Goal: Information Seeking & Learning: Learn about a topic

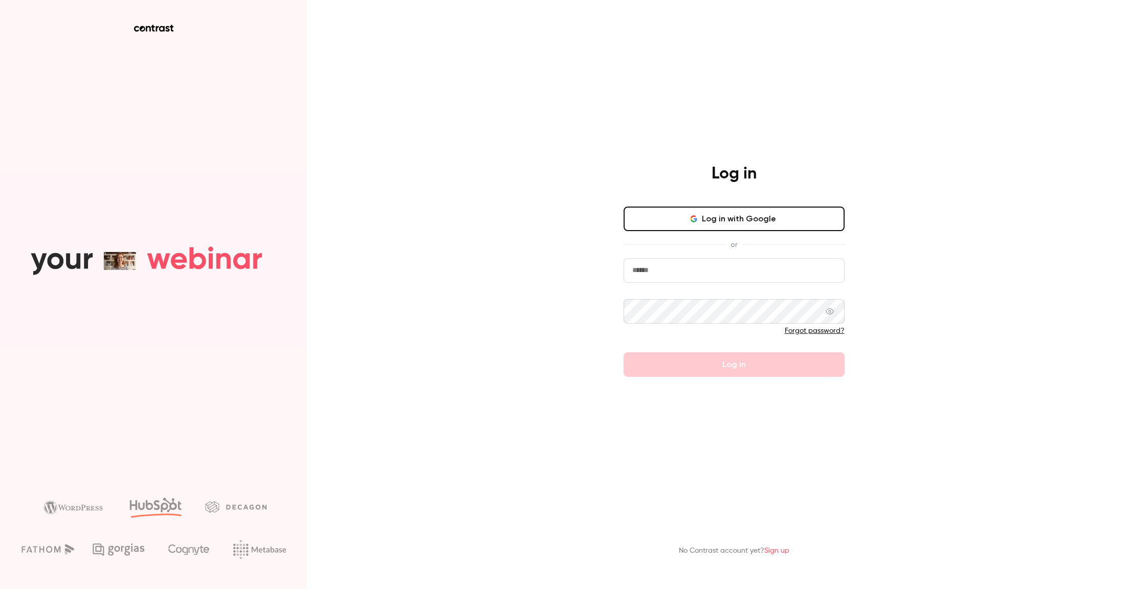
click at [760, 213] on button "Log in with Google" at bounding box center [733, 219] width 221 height 25
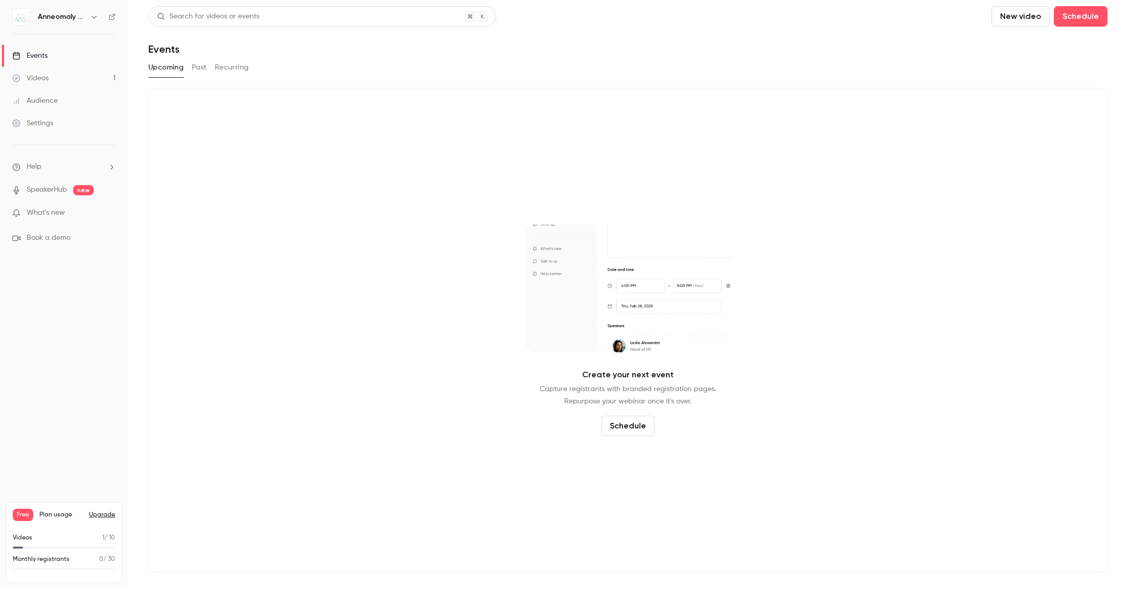
click at [63, 74] on link "Videos 1" at bounding box center [64, 78] width 128 height 23
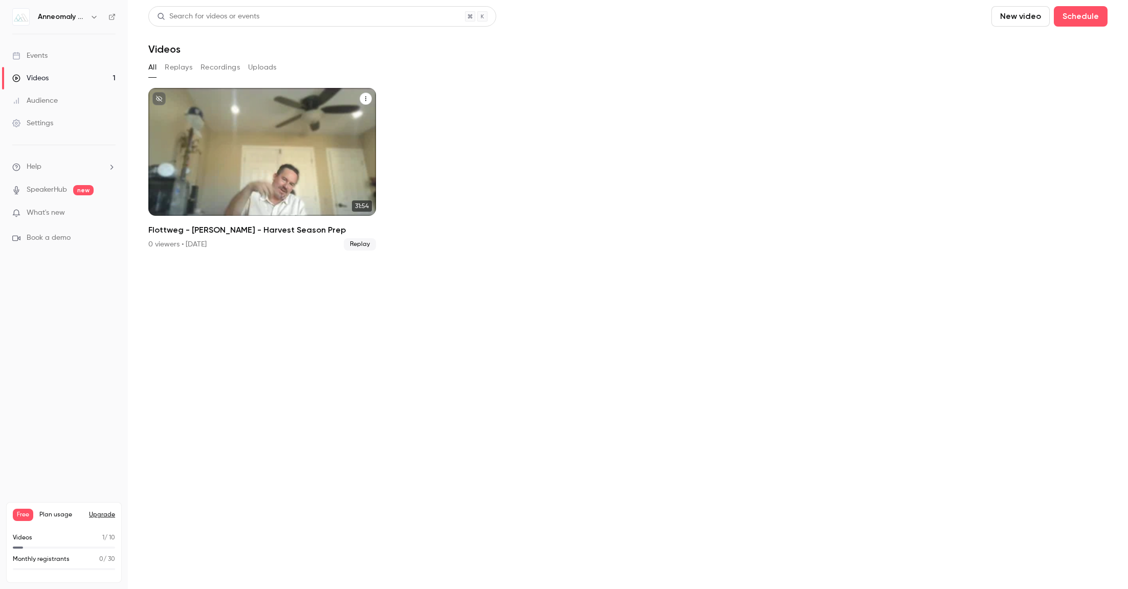
click at [364, 100] on icon "Flottweg - R. Anderson - Harvest Season Prep" at bounding box center [366, 99] width 6 height 6
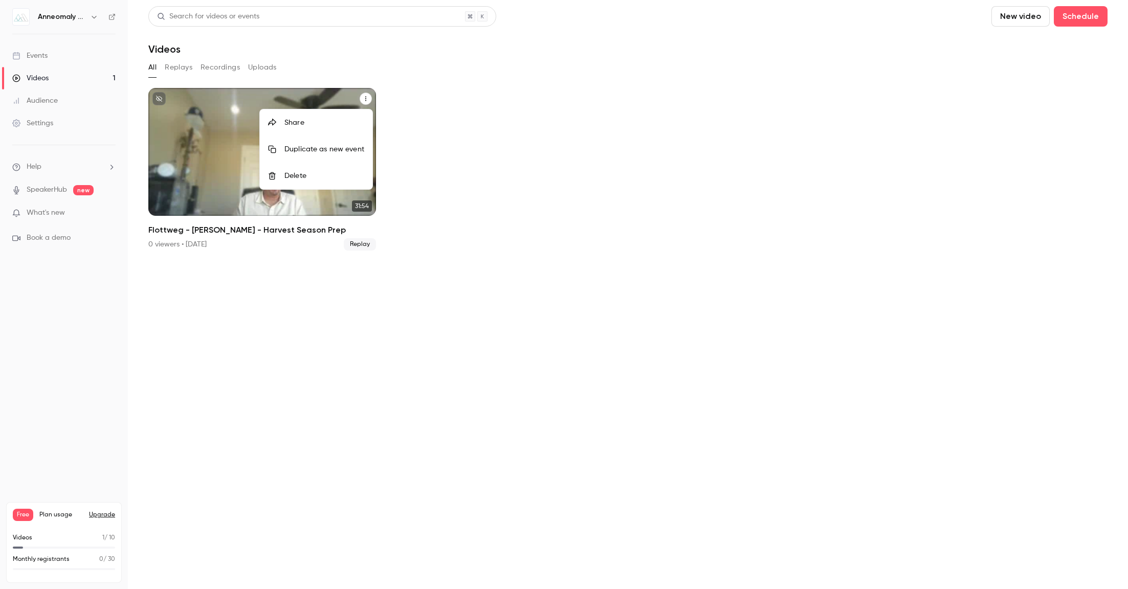
click at [184, 103] on div at bounding box center [564, 294] width 1128 height 589
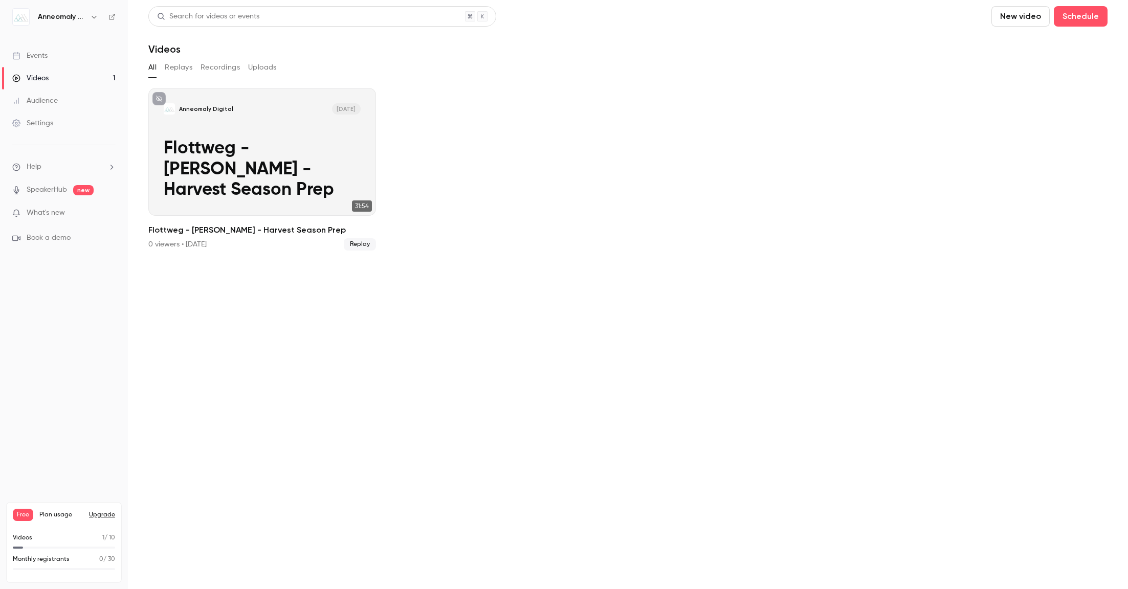
click at [206, 65] on button "Recordings" at bounding box center [219, 67] width 39 height 16
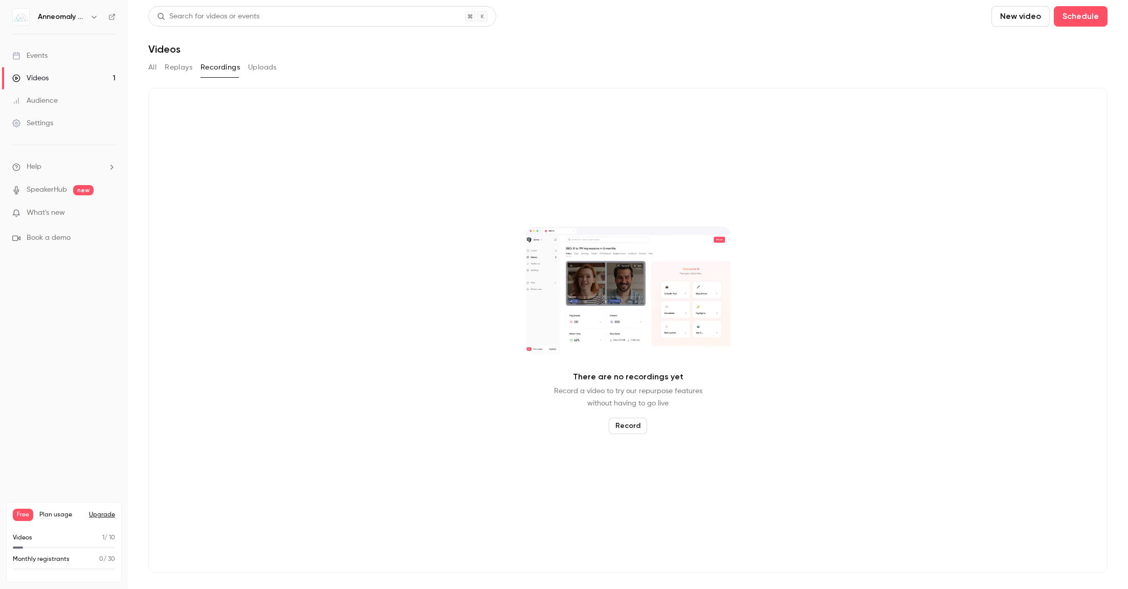
click at [155, 66] on button "All" at bounding box center [152, 67] width 8 height 16
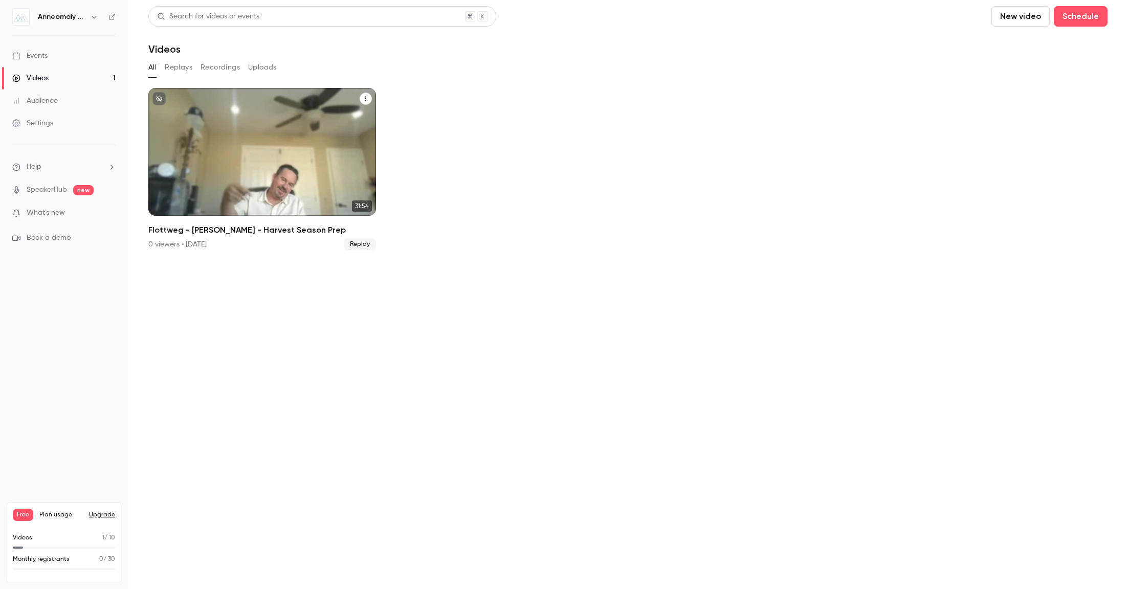
click at [222, 143] on div "Anneomaly Digital Aug 18 Flottweg - R. Anderson - Harvest Season Prep" at bounding box center [262, 152] width 228 height 128
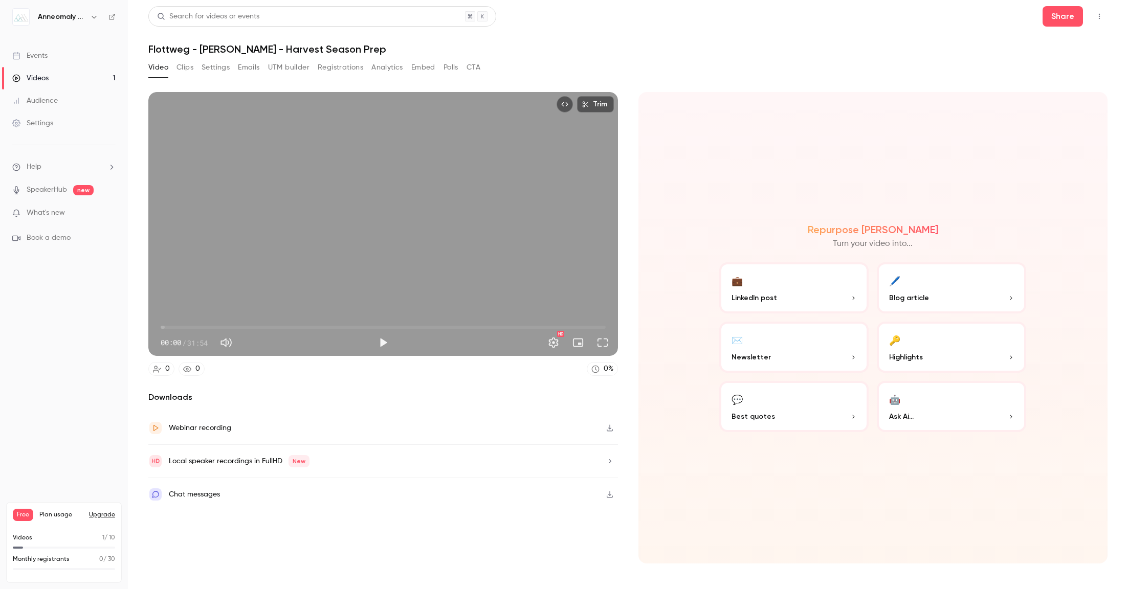
click at [609, 429] on icon "button" at bounding box center [610, 427] width 8 height 7
click at [393, 332] on span "00:00" at bounding box center [383, 327] width 445 height 16
click at [388, 341] on button "Play" at bounding box center [383, 342] width 20 height 20
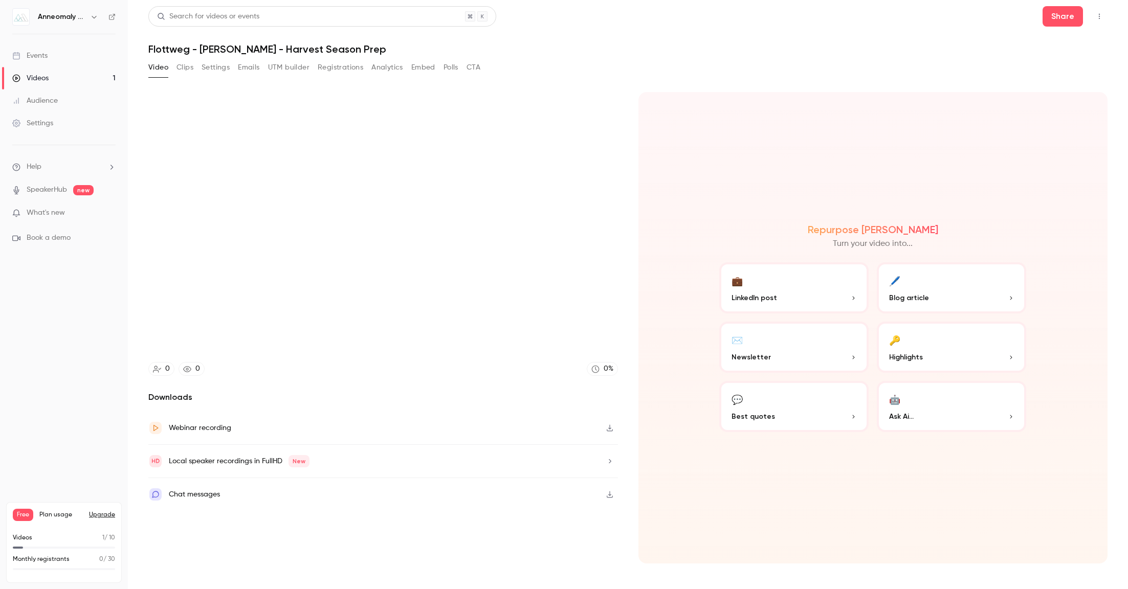
type input "******"
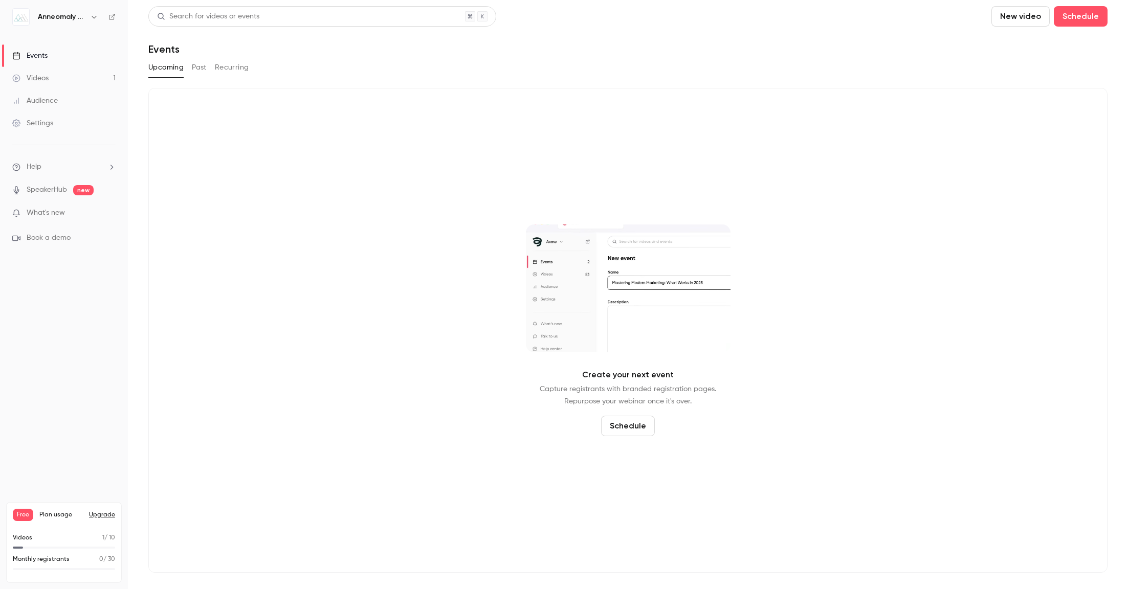
click at [44, 76] on div "Videos" at bounding box center [30, 78] width 36 height 10
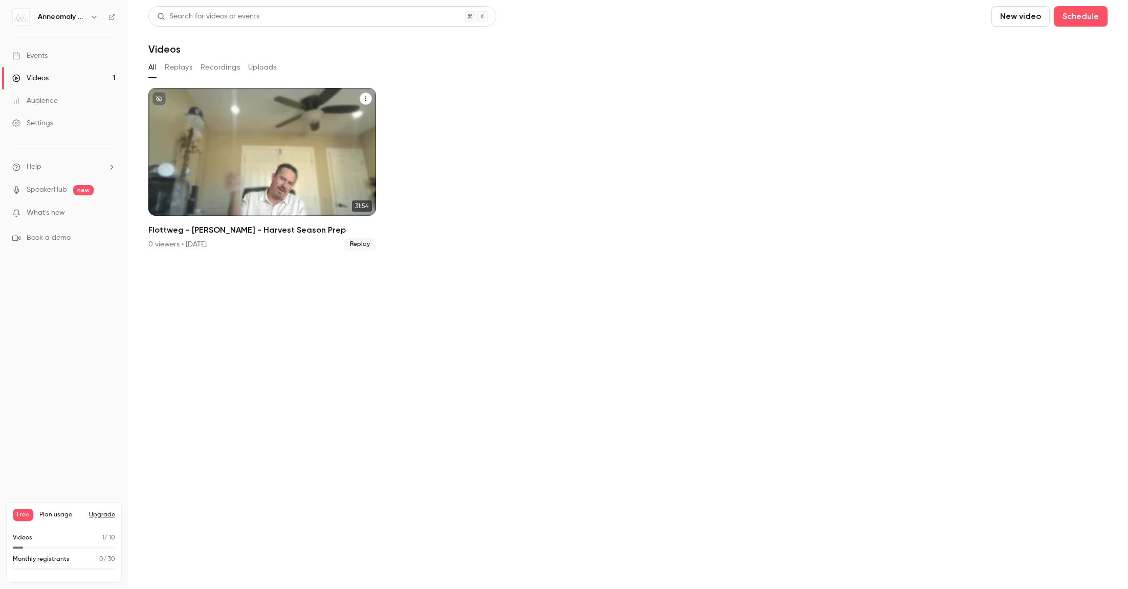
click at [266, 175] on p "Flottweg - [PERSON_NAME] - Harvest Season Prep" at bounding box center [262, 170] width 197 height 62
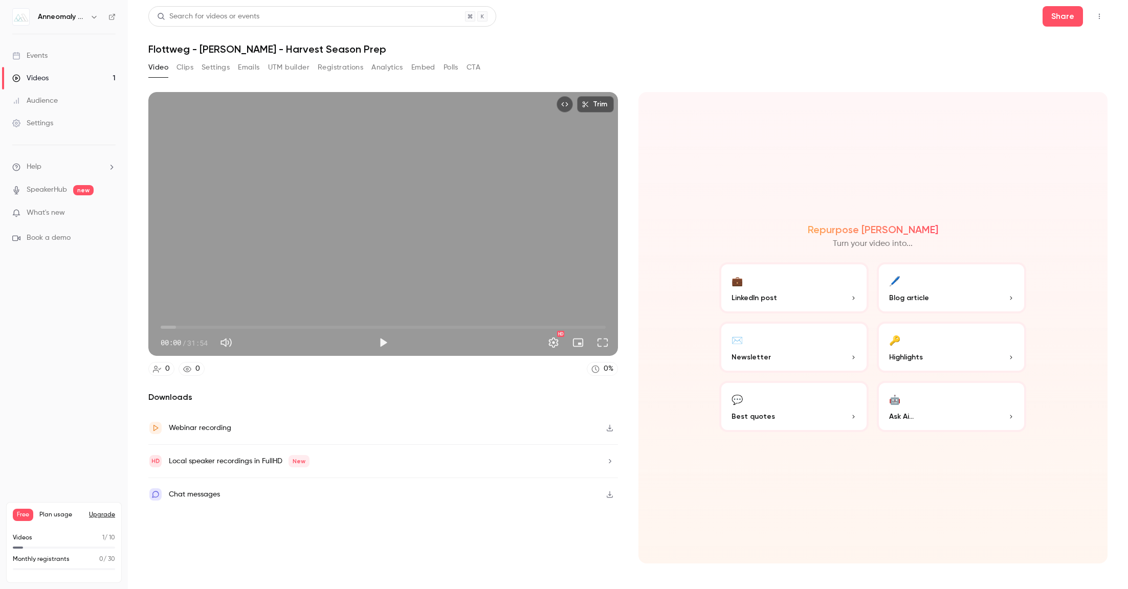
click at [451, 422] on div "Webinar recording" at bounding box center [382, 428] width 469 height 33
click at [185, 64] on button "Clips" at bounding box center [184, 67] width 17 height 16
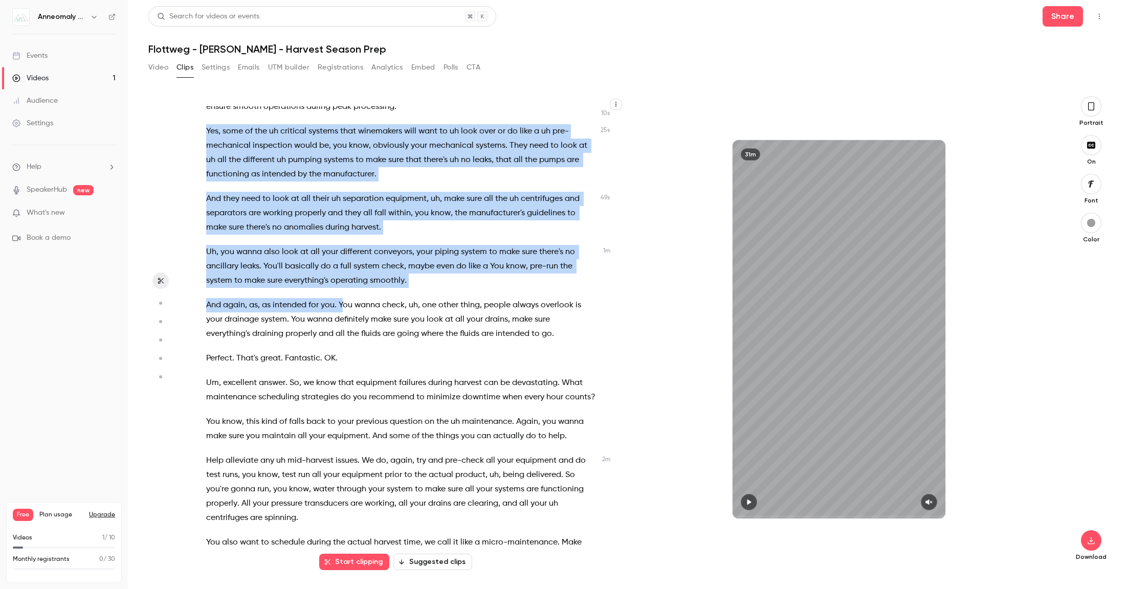
scroll to position [129, 0]
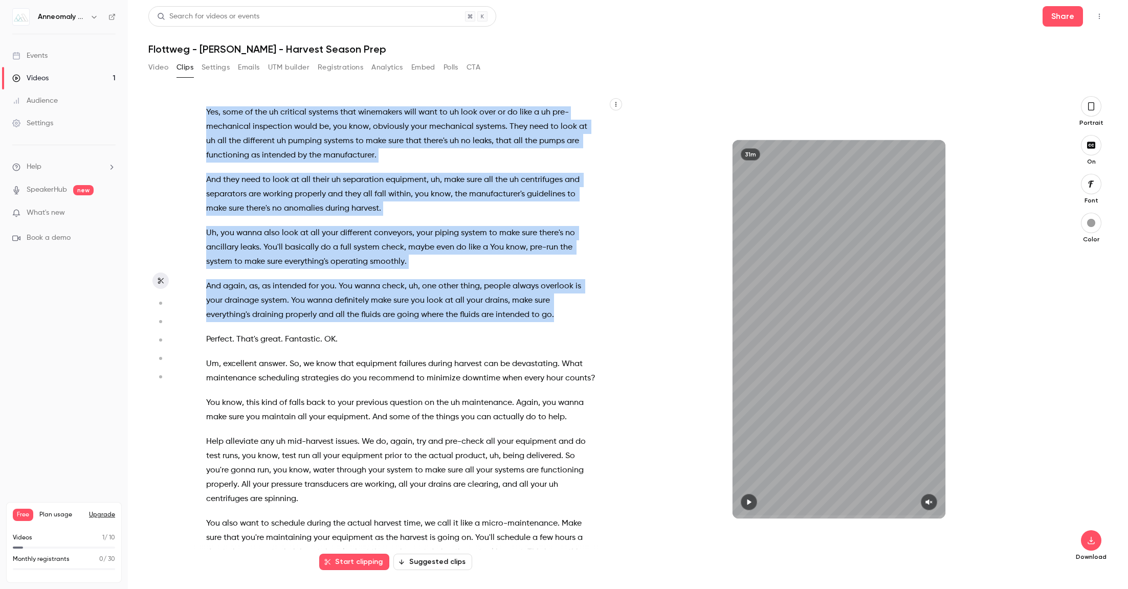
drag, startPoint x: 207, startPoint y: 186, endPoint x: 494, endPoint y: 311, distance: 313.1
click at [562, 311] on div "That would have been funny if we forgot that . All right , cool . Right ? All r…" at bounding box center [405, 334] width 425 height 456
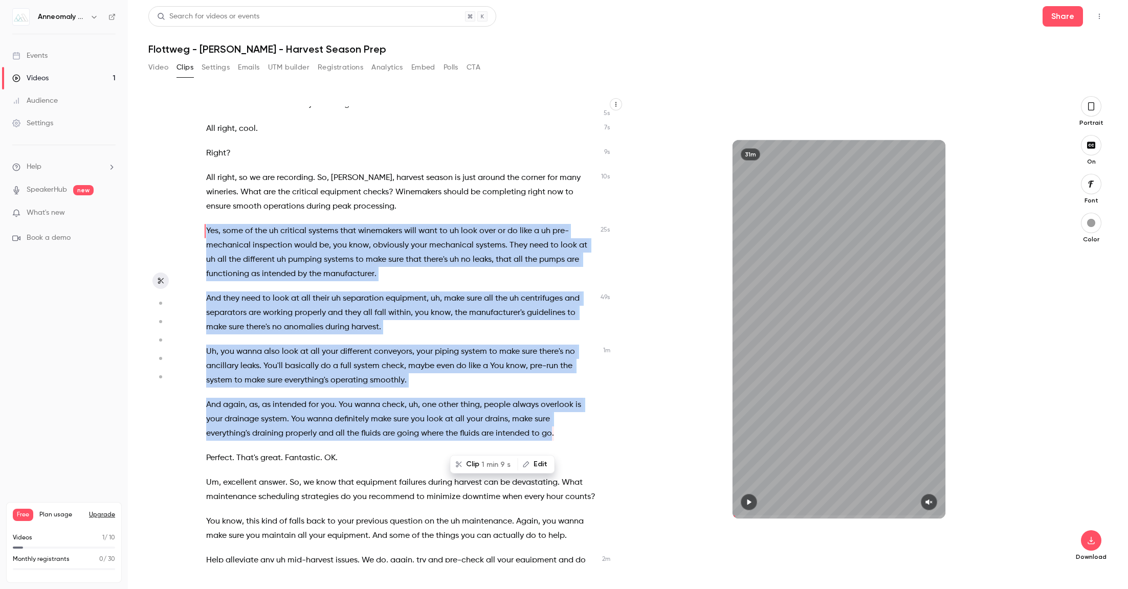
scroll to position [0, 0]
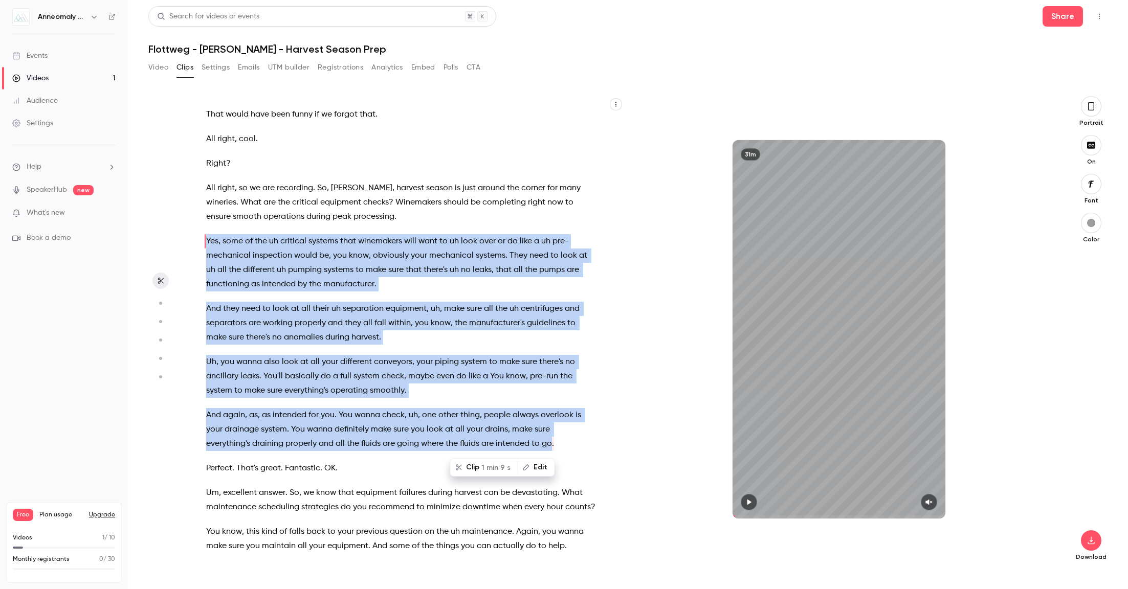
copy div "Yes , some of the uh critical systems that winemakers will want to uh look over…"
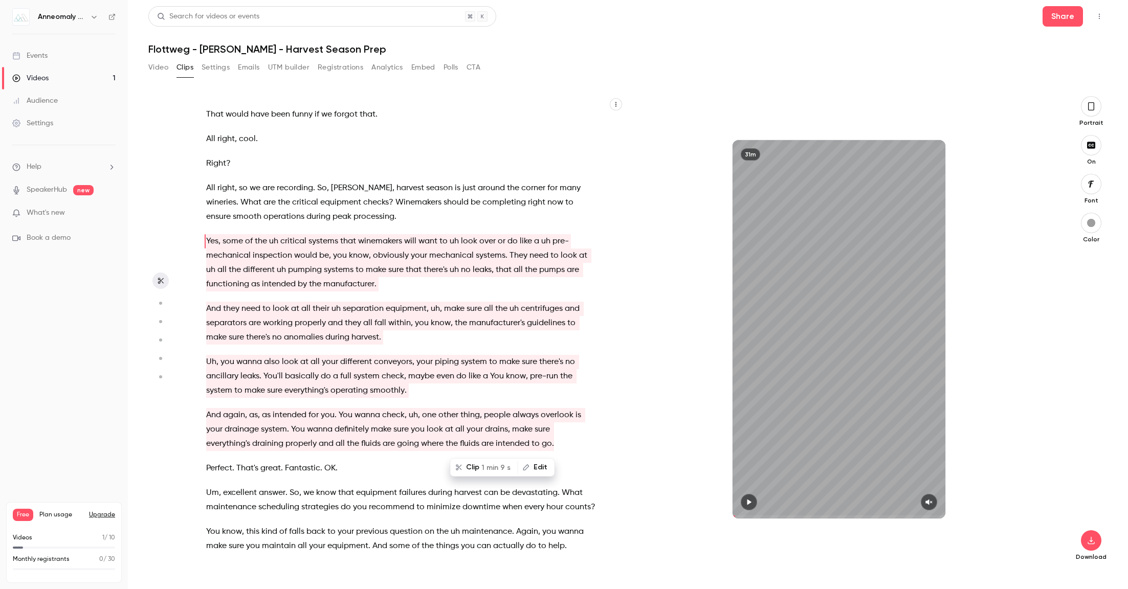
type input "****"
